Goal: Information Seeking & Learning: Understand process/instructions

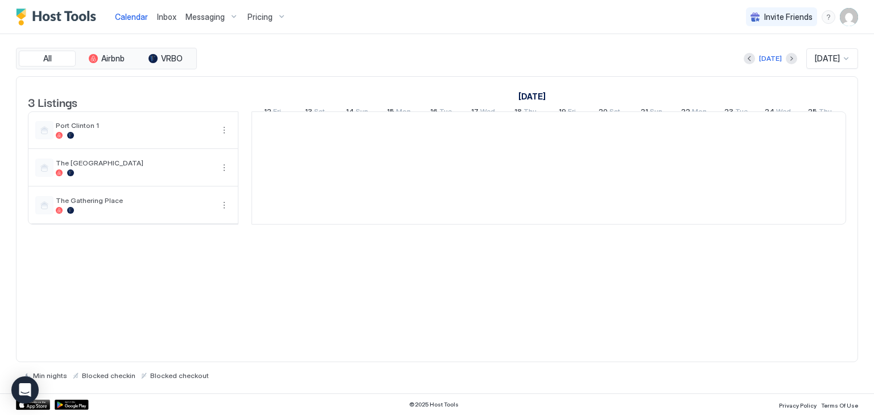
scroll to position [0, 631]
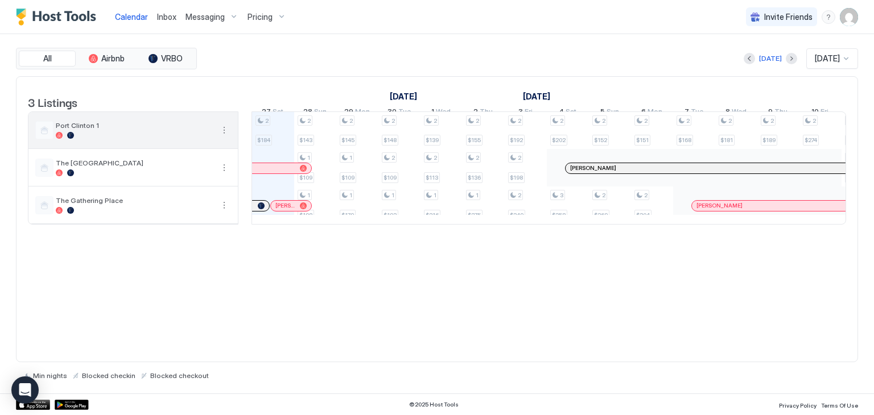
click at [183, 148] on div "Port Clinton 1" at bounding box center [132, 130] width 209 height 36
click at [225, 137] on button "More options" at bounding box center [224, 130] width 14 height 14
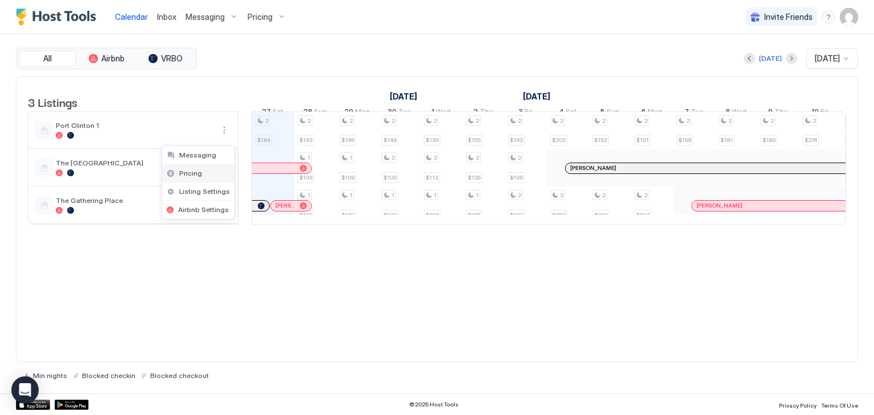
click at [205, 170] on div "Pricing" at bounding box center [198, 173] width 72 height 18
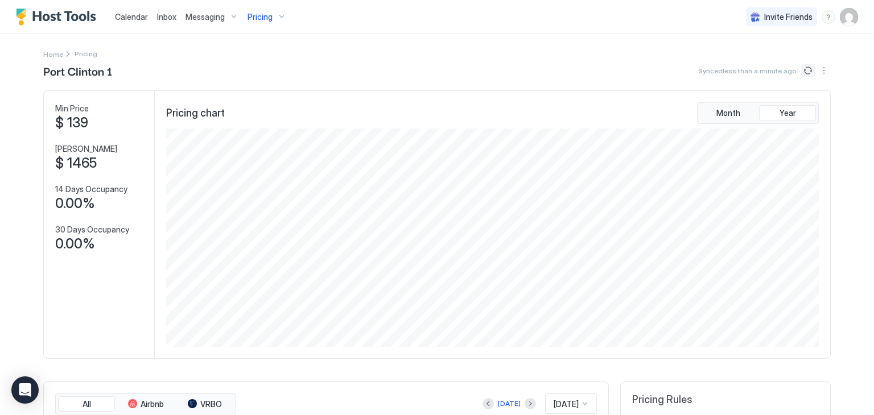
click at [808, 71] on button "Sync prices" at bounding box center [808, 71] width 14 height 14
click at [801, 64] on button "Sync prices" at bounding box center [808, 71] width 14 height 14
